Goal: Navigation & Orientation: Understand site structure

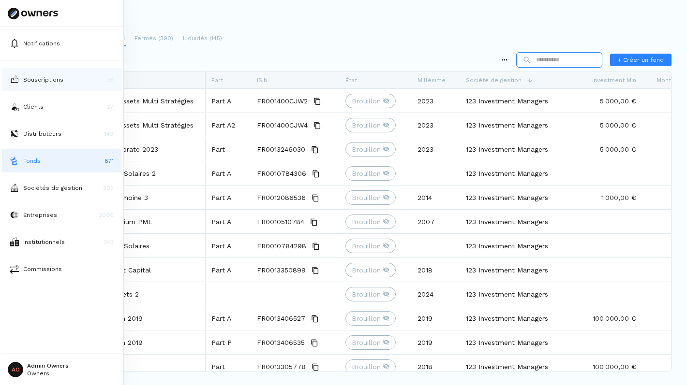
click at [17, 80] on img at bounding box center [15, 80] width 10 height 10
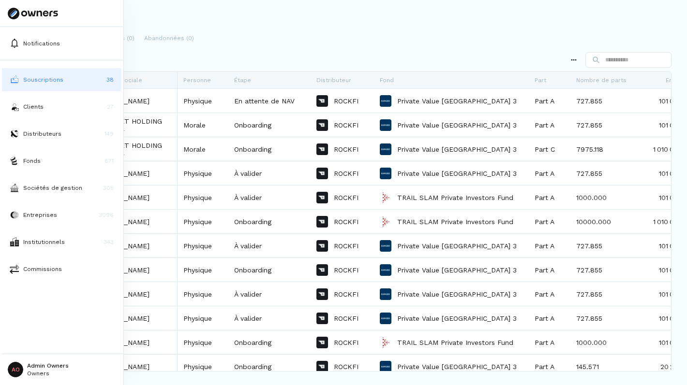
click at [24, 120] on div "Souscriptions 38 Clients 27 Distributeurs 149 Fonds 871 Sociétés de gestion 305…" at bounding box center [61, 174] width 123 height 213
click at [25, 120] on div "Souscriptions 38 Clients 27 Distributeurs 149 Fonds 871 Sociétés de gestion 305…" at bounding box center [61, 174] width 123 height 213
click at [37, 115] on button "Clients 27" at bounding box center [61, 106] width 119 height 23
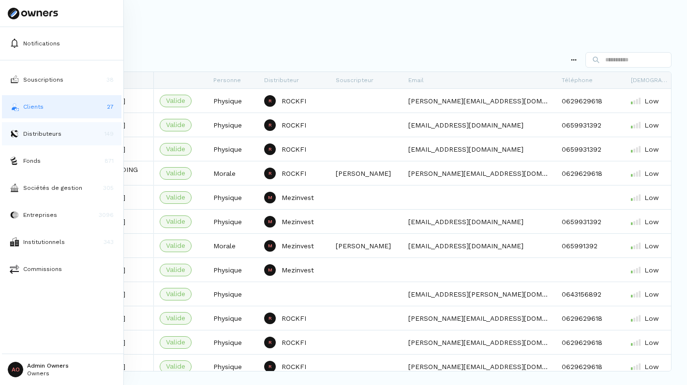
click at [25, 132] on p "Distributeurs" at bounding box center [42, 134] width 38 height 9
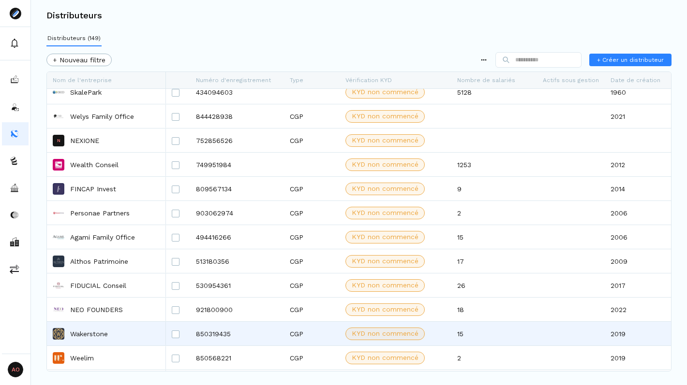
scroll to position [1137, 0]
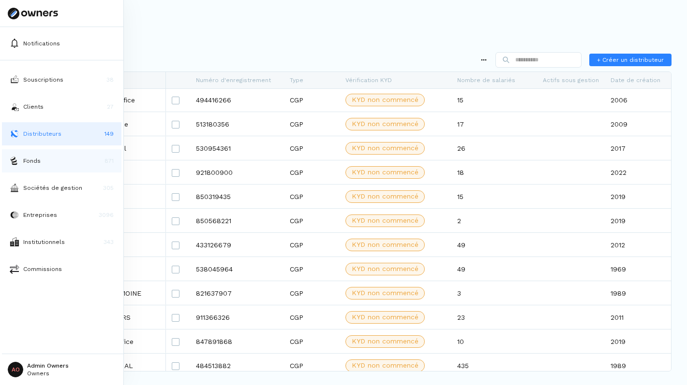
click at [20, 160] on button "Fonds 871" at bounding box center [61, 160] width 119 height 23
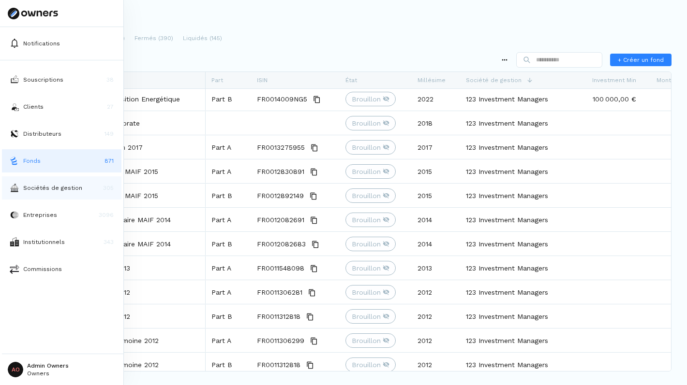
click at [15, 191] on img at bounding box center [15, 188] width 10 height 10
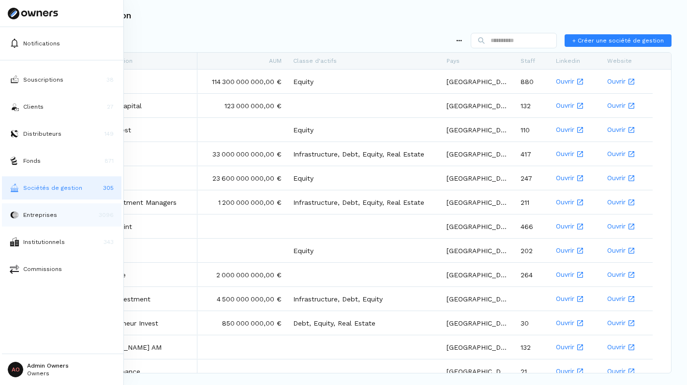
click at [41, 221] on button "Entreprises 3096" at bounding box center [61, 215] width 119 height 23
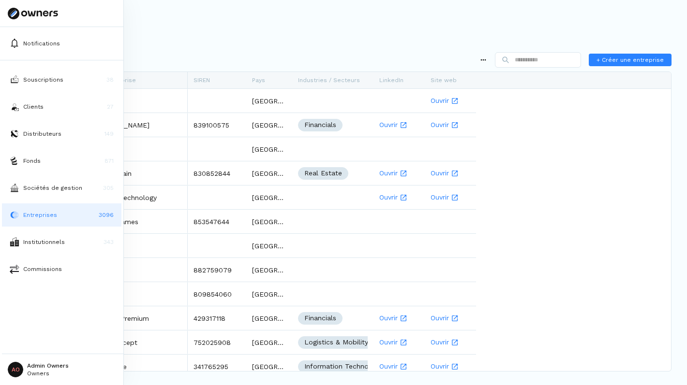
click at [48, 360] on html "Notifications Souscriptions 38 Clients 27 Distributeurs 149 Fonds 871 Sociétés …" at bounding box center [343, 192] width 687 height 385
click at [47, 343] on p "Déconnexion" at bounding box center [49, 342] width 42 height 10
